Goal: Information Seeking & Learning: Compare options

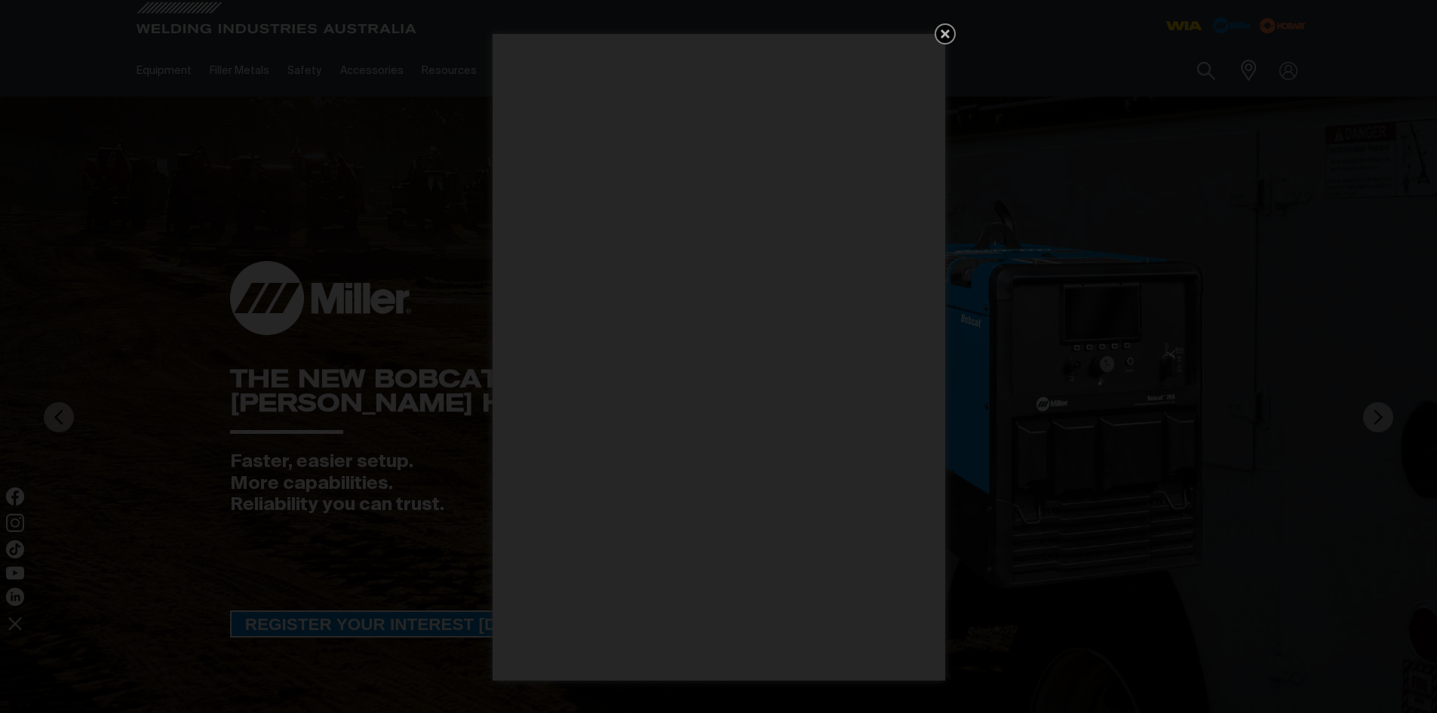
click at [943, 32] on icon "Get 5 WIA Welding Guides Free!" at bounding box center [945, 33] width 9 height 9
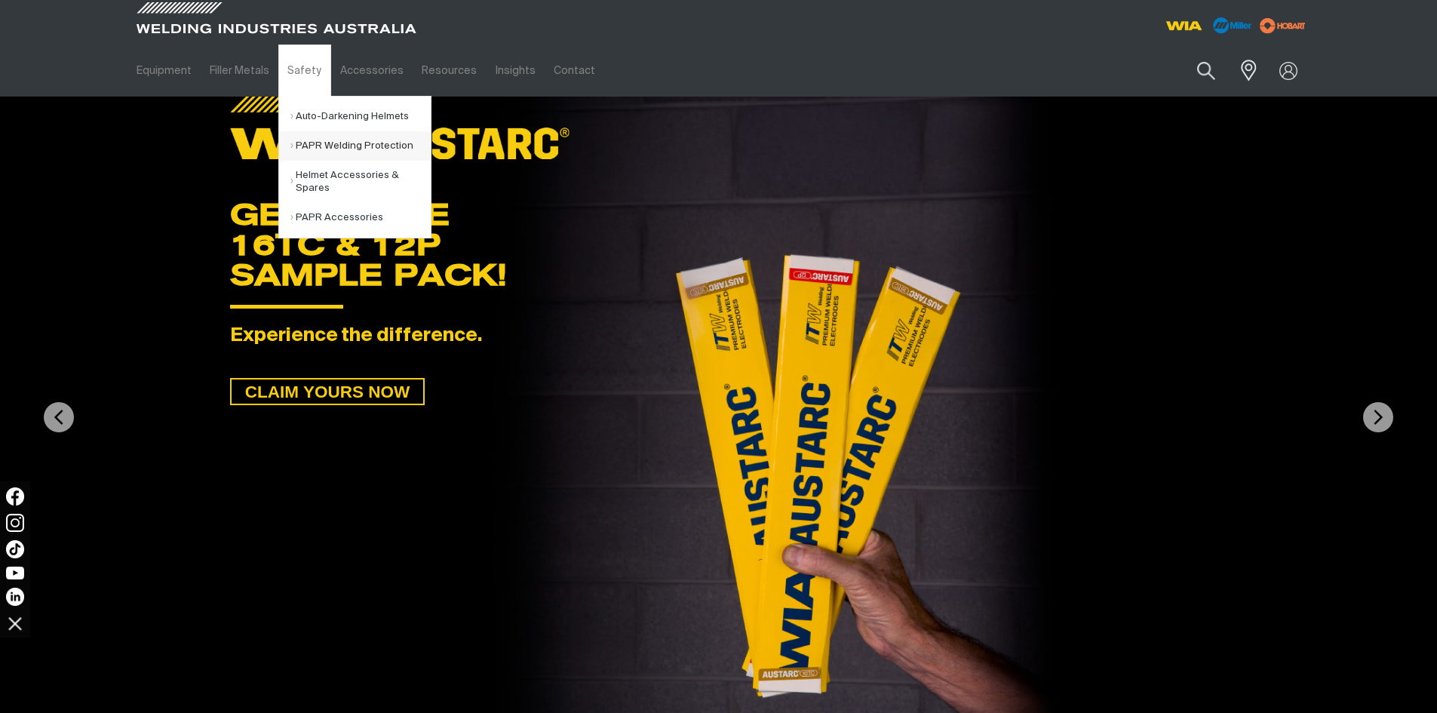
click at [317, 137] on link "PAPR Welding Protection" at bounding box center [360, 145] width 140 height 29
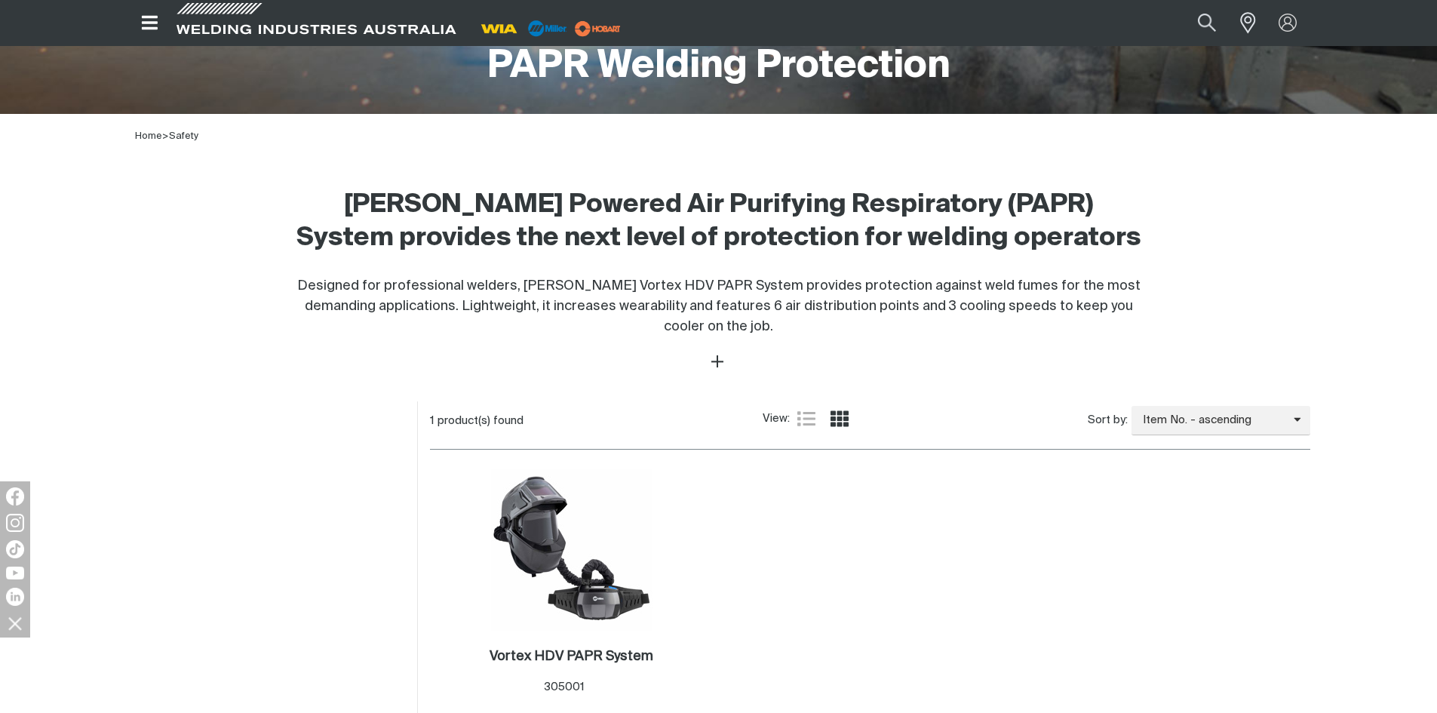
scroll to position [377, 0]
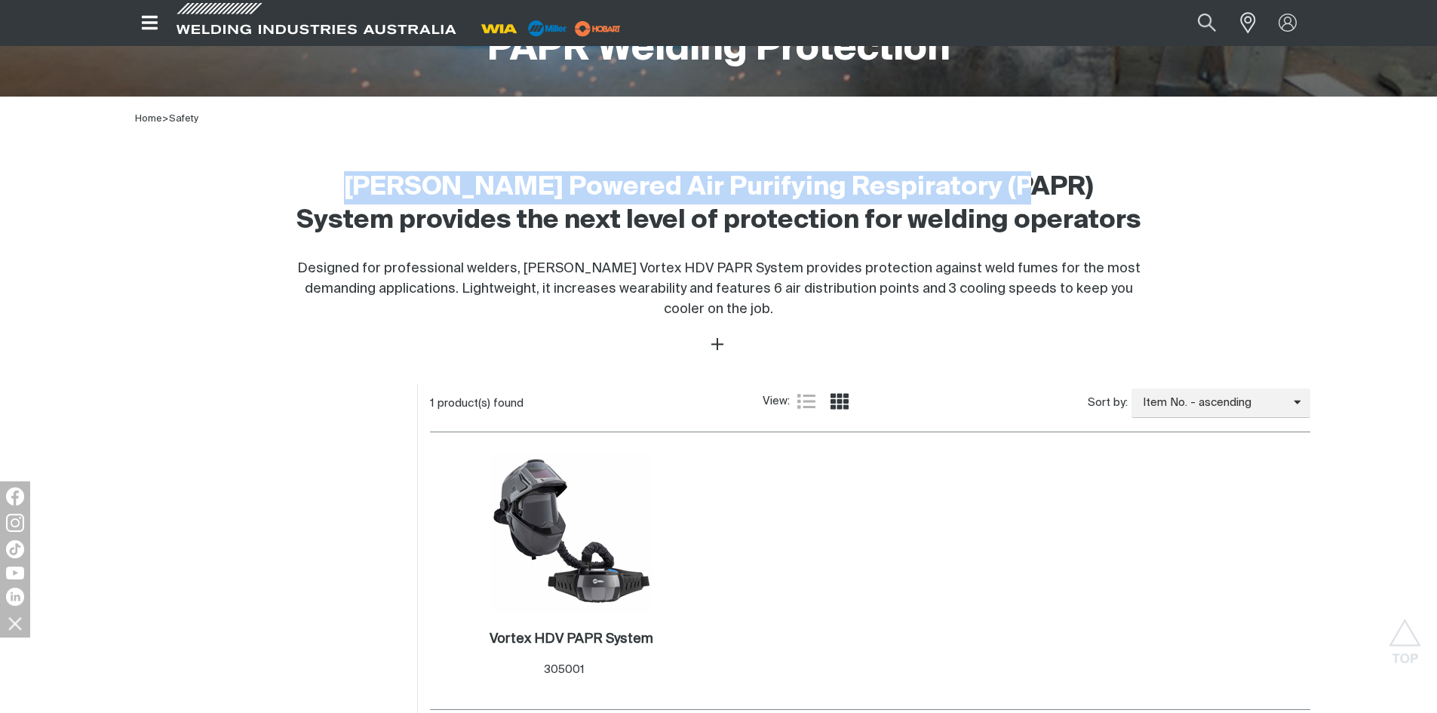
drag, startPoint x: 296, startPoint y: 187, endPoint x: 923, endPoint y: 181, distance: 627.6
click at [923, 181] on h2 "[PERSON_NAME] Powered Air Purifying Respiratory (PAPR) System provides the next…" at bounding box center [718, 204] width 851 height 66
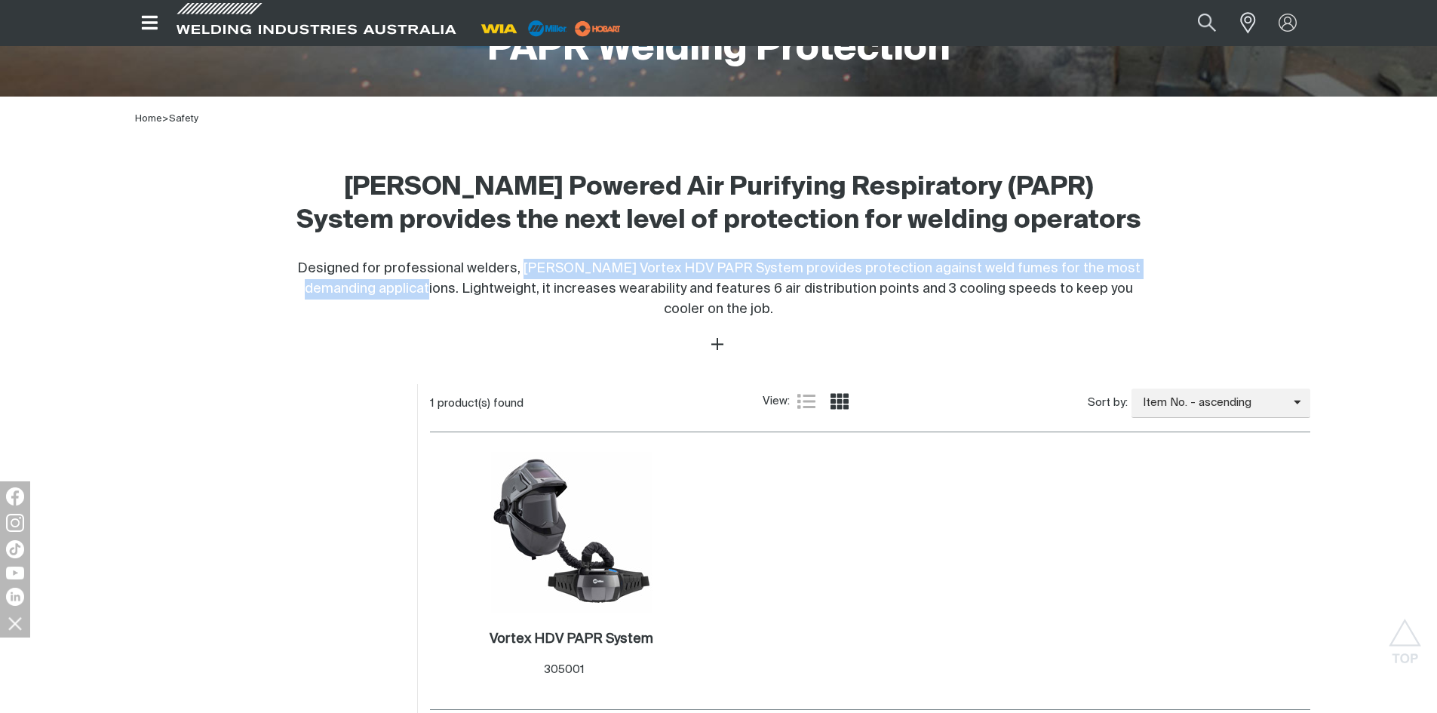
drag, startPoint x: 524, startPoint y: 267, endPoint x: 385, endPoint y: 290, distance: 141.5
click at [385, 290] on span "Designed for professional welders, [PERSON_NAME] Vortex HDV PAPR System provide…" at bounding box center [718, 289] width 843 height 54
copy span "[PERSON_NAME] Vortex HDV PAPR System provides protection against weld fumes for…"
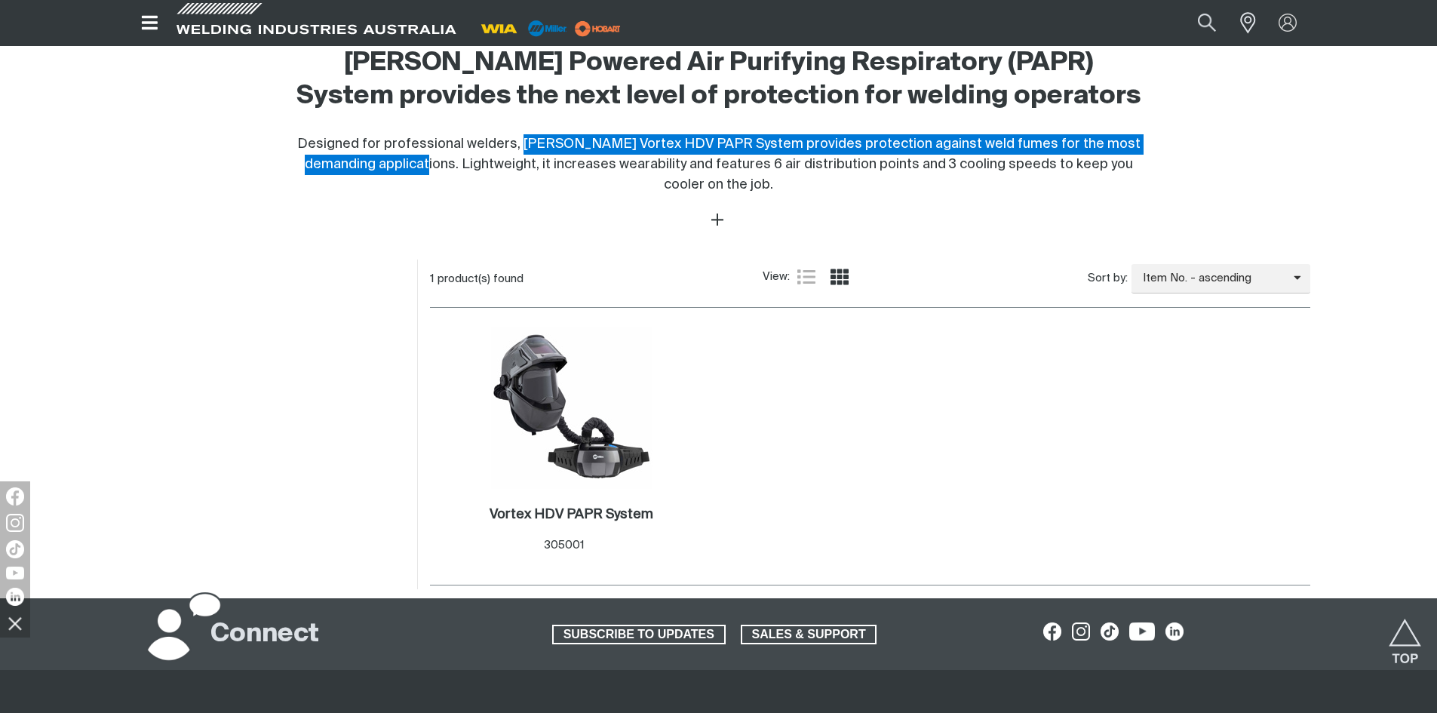
scroll to position [603, 0]
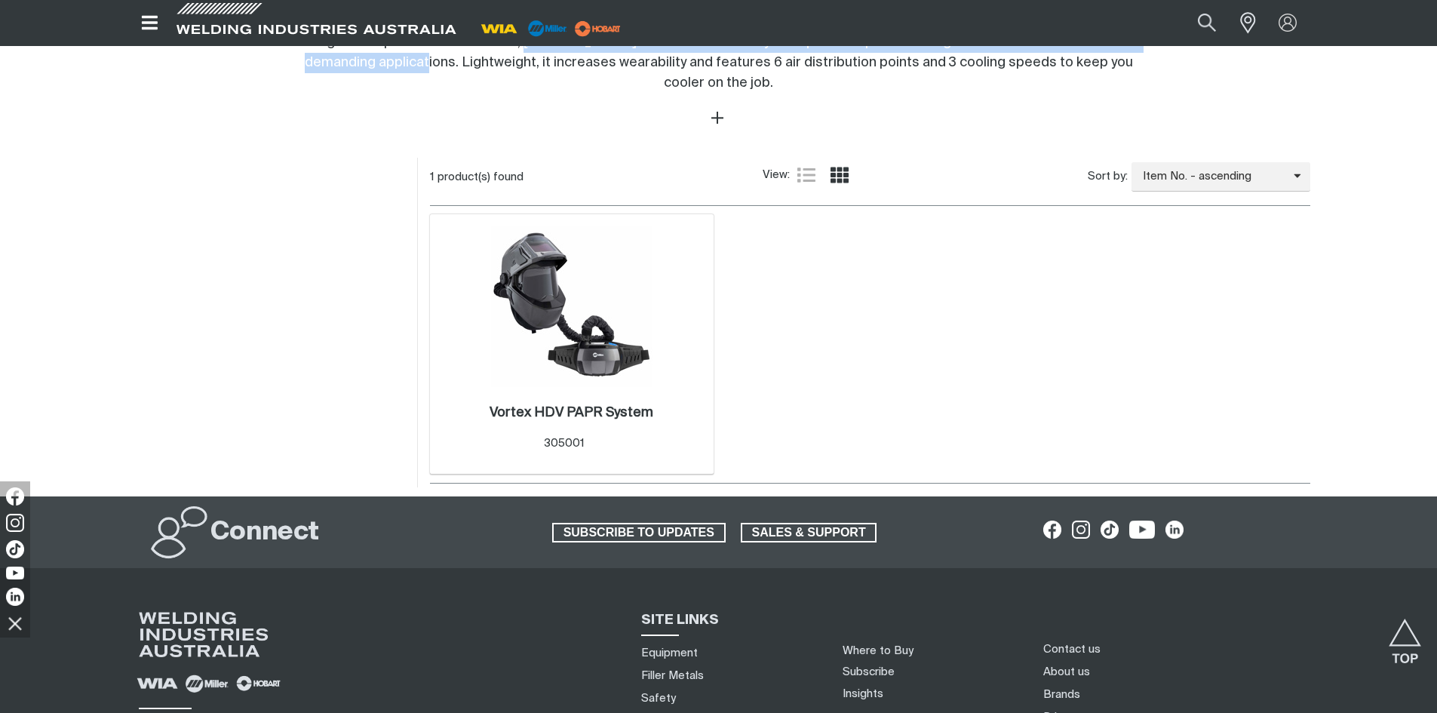
click at [553, 342] on img at bounding box center [571, 306] width 161 height 161
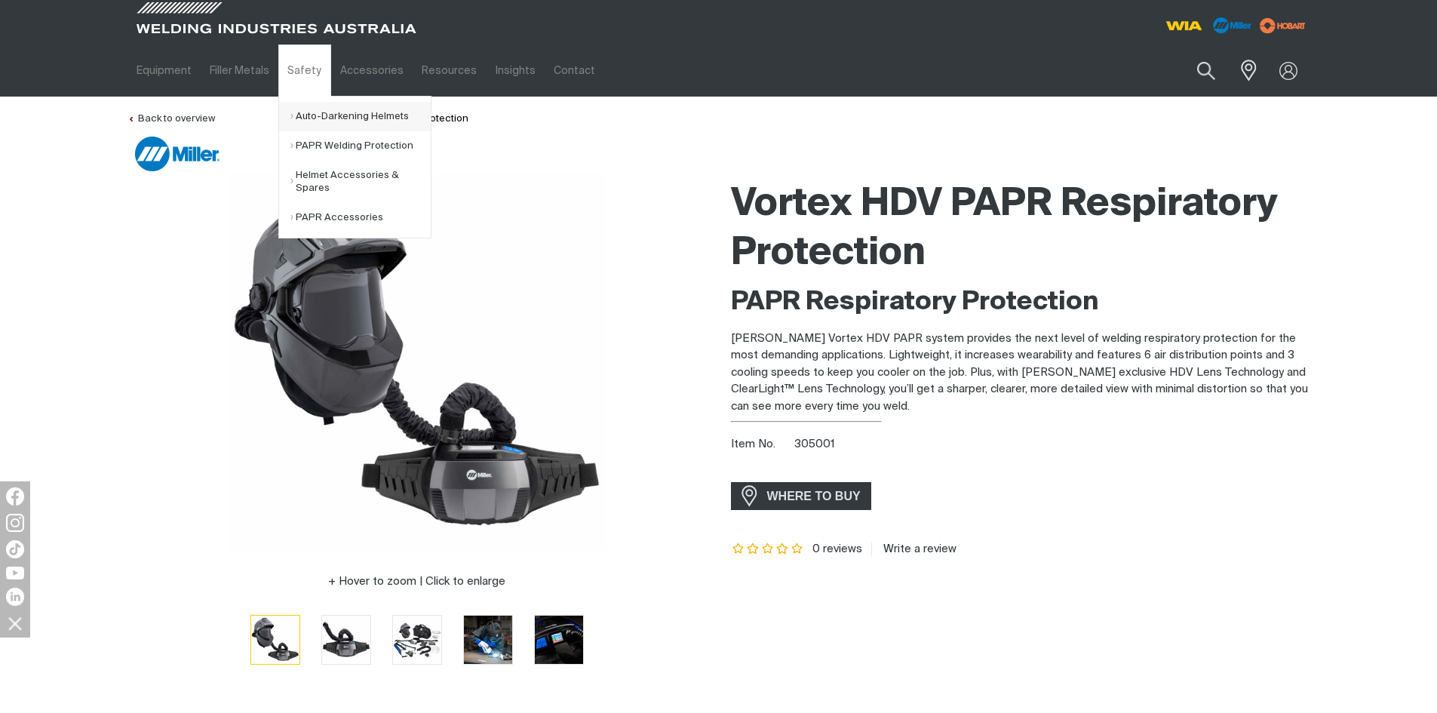
click at [324, 114] on link "Auto-Darkening Helmets" at bounding box center [360, 116] width 140 height 29
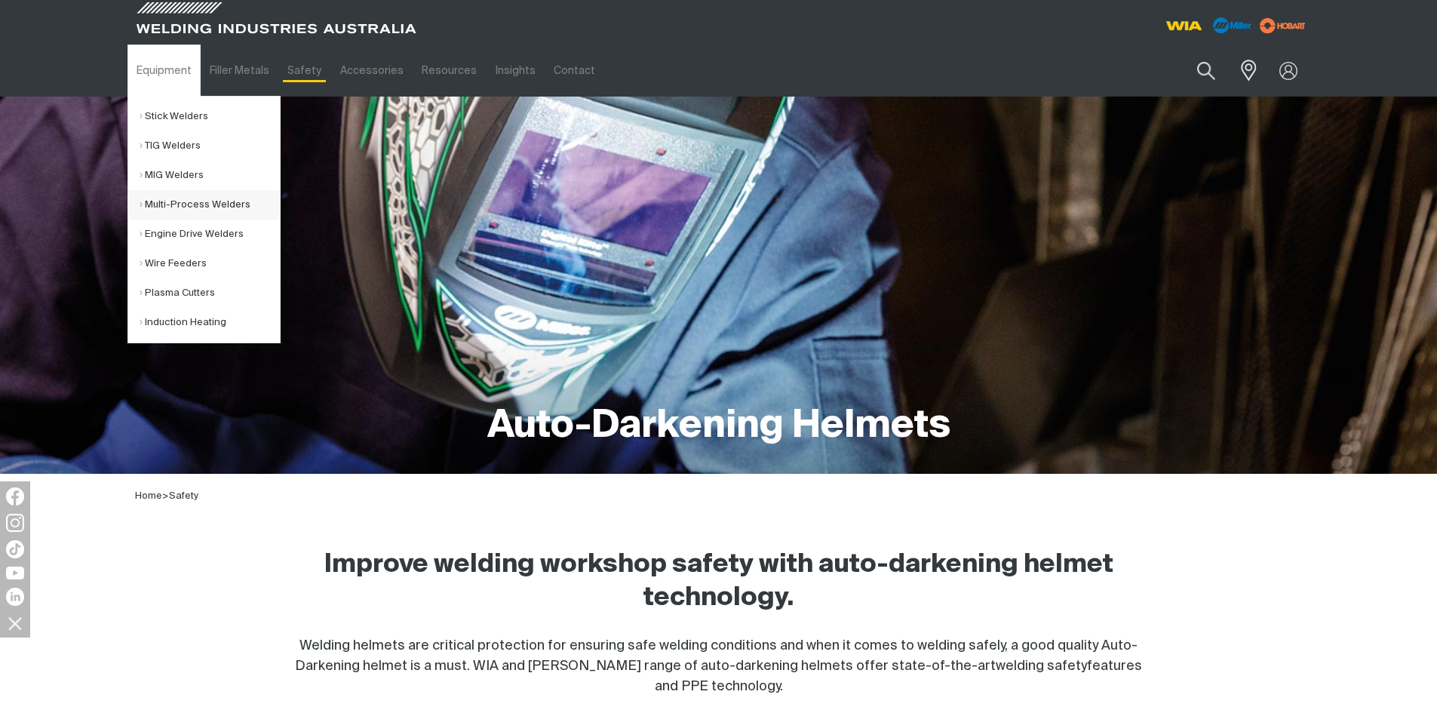
click at [207, 209] on link "Multi-Process Welders" at bounding box center [210, 204] width 140 height 29
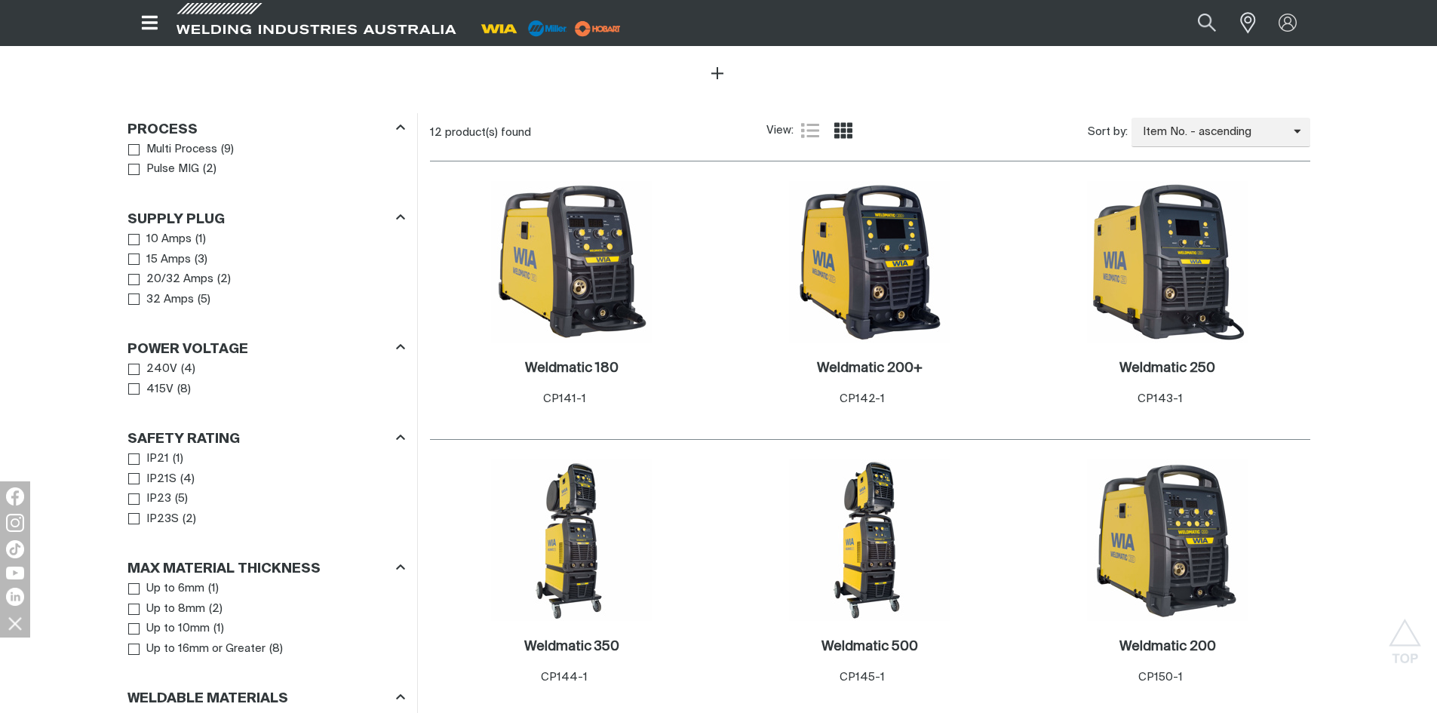
scroll to position [603, 0]
